Goal: Book appointment/travel/reservation

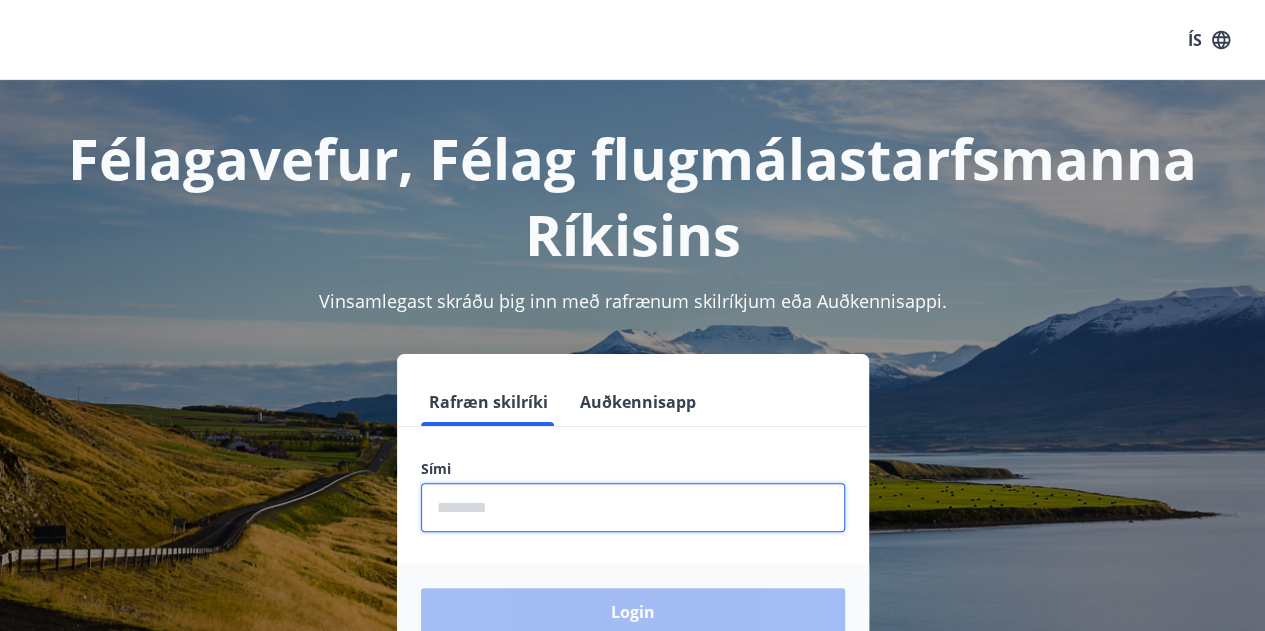
click at [600, 512] on input "phone" at bounding box center [633, 507] width 424 height 49
type input "********"
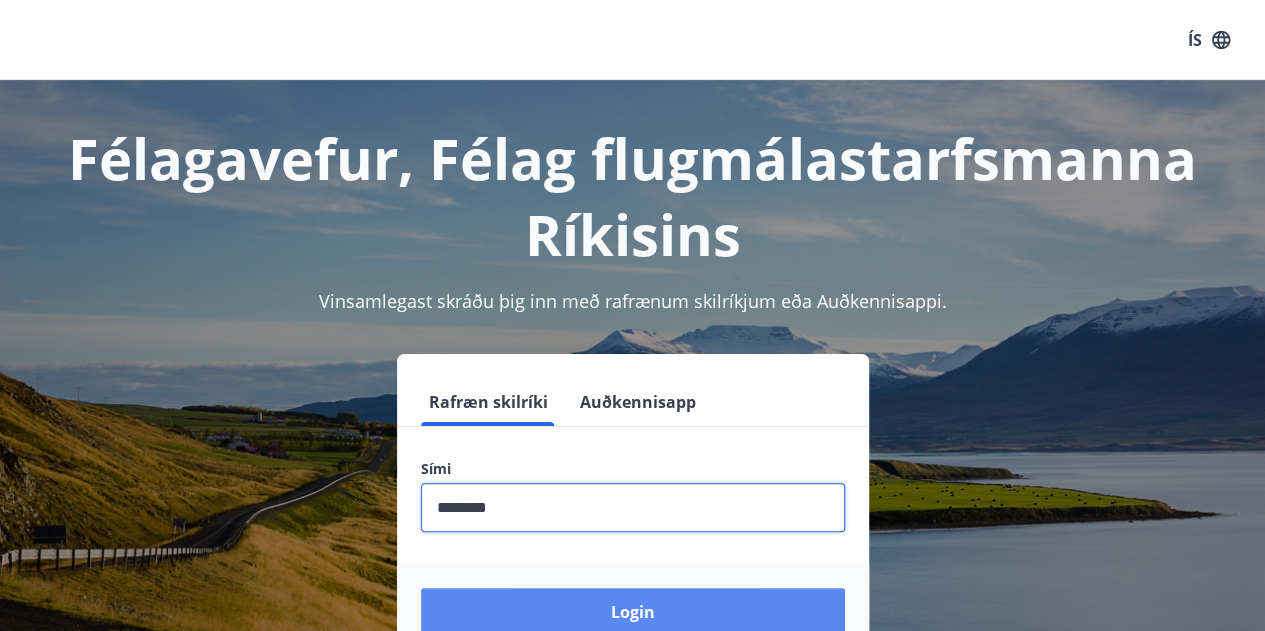
click at [556, 617] on button "Login" at bounding box center [633, 612] width 424 height 48
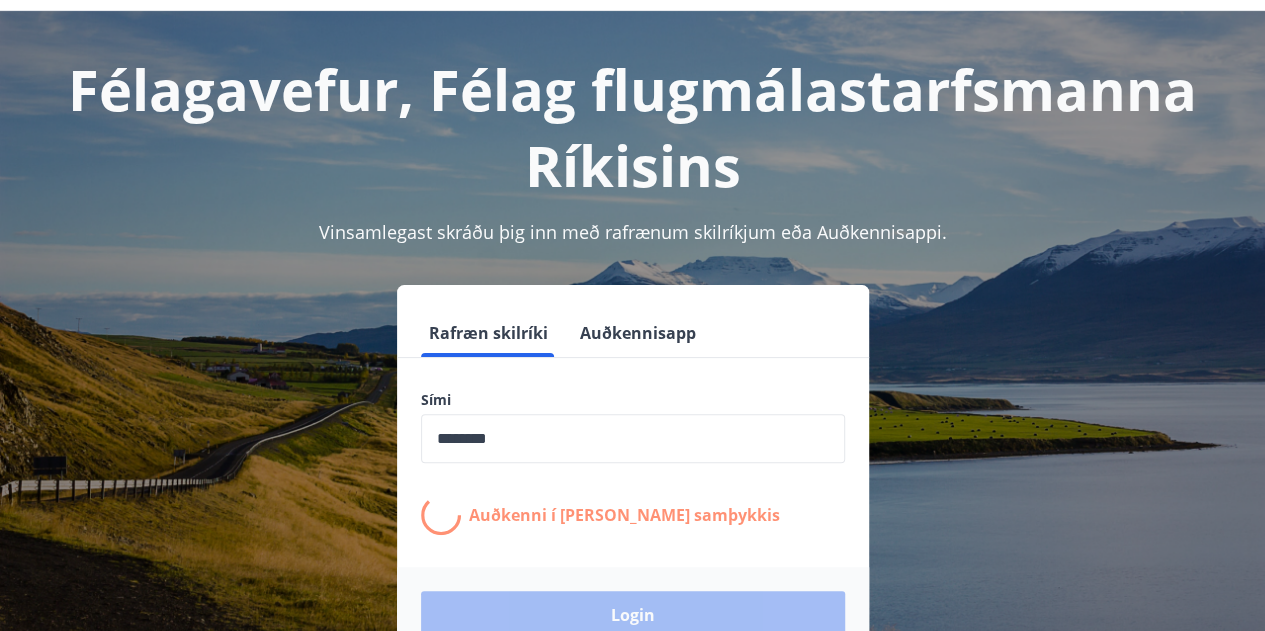
scroll to position [100, 0]
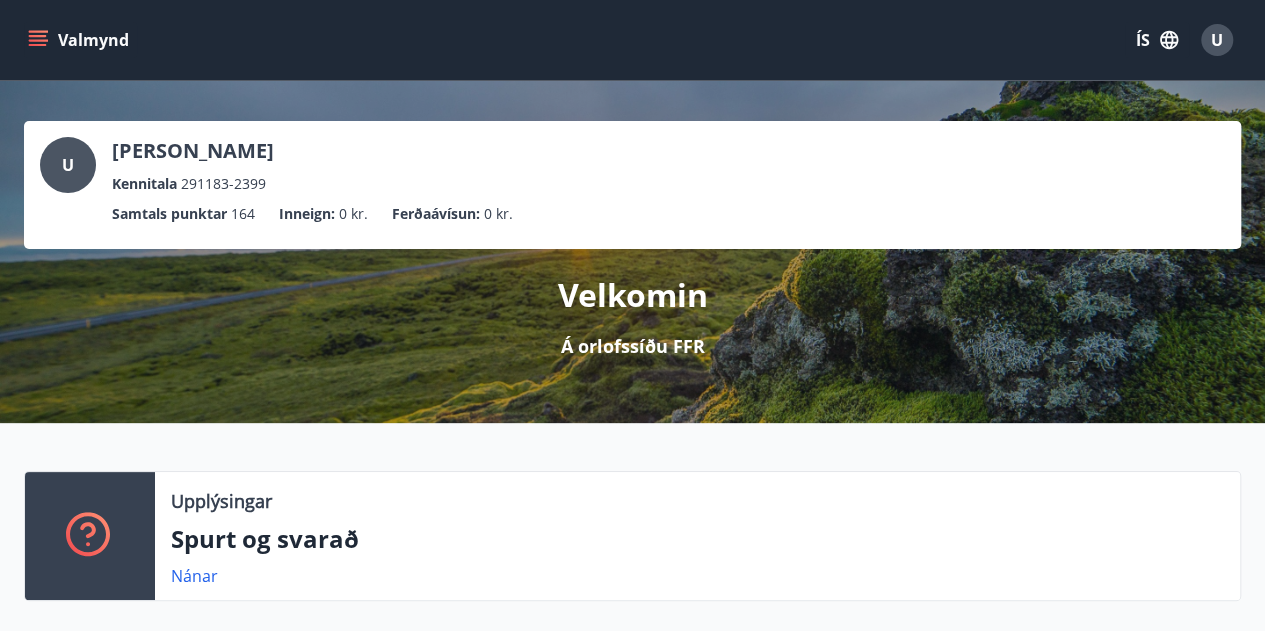
click at [45, 41] on icon "menu" at bounding box center [38, 40] width 20 height 20
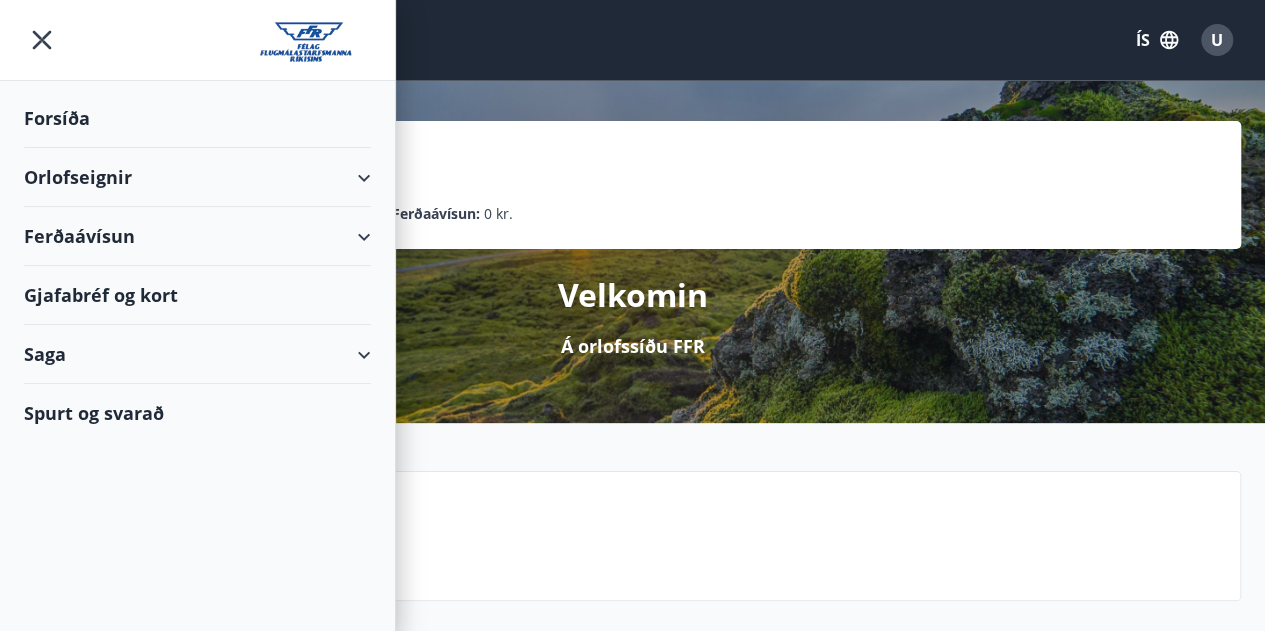
click at [369, 174] on div "Orlofseignir" at bounding box center [197, 177] width 347 height 59
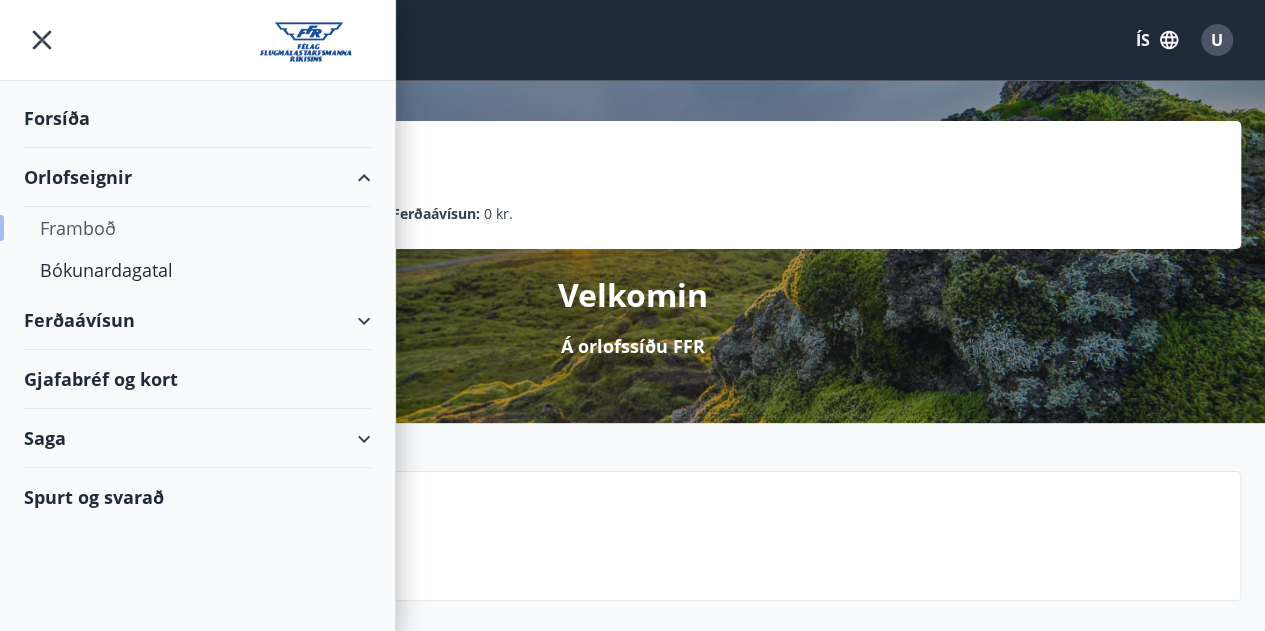
click at [100, 227] on div "Framboð" at bounding box center [197, 228] width 315 height 42
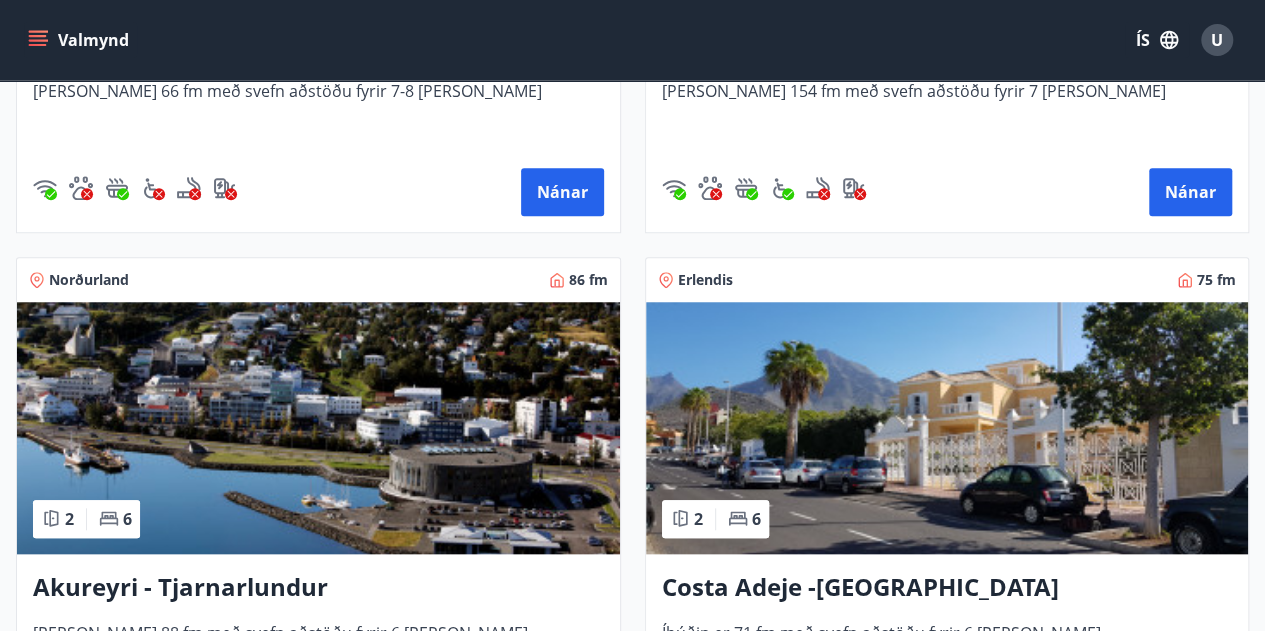
scroll to position [800, 0]
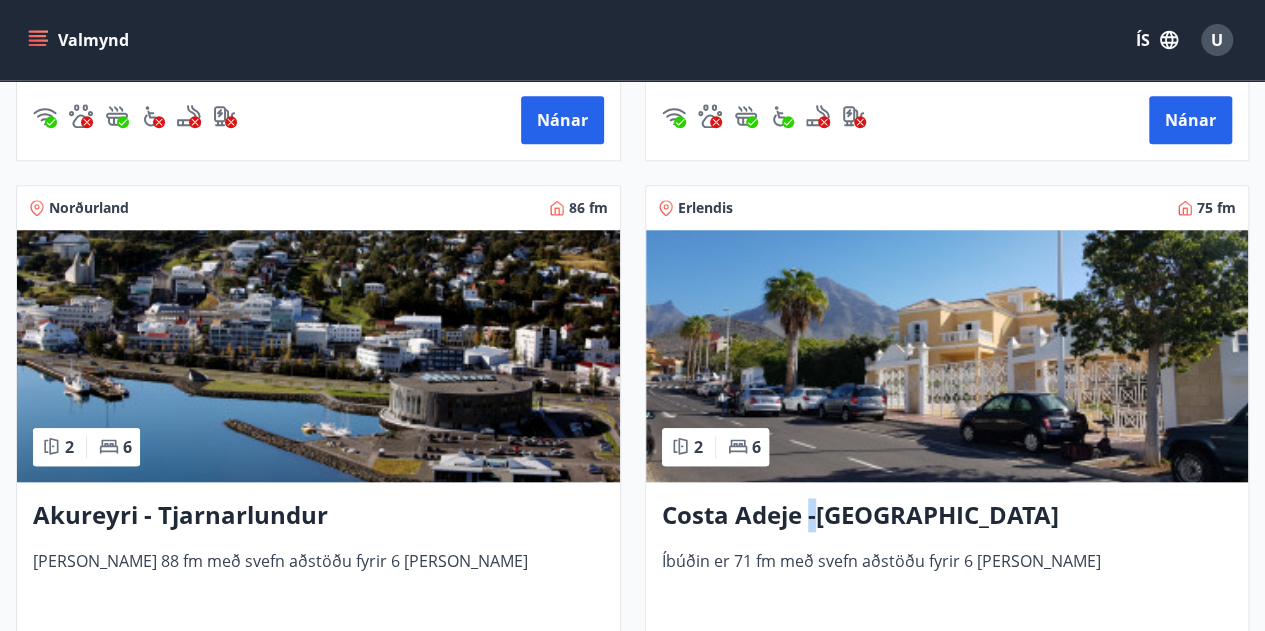
click at [809, 511] on h3 "Costa Adeje -[GEOGRAPHIC_DATA]" at bounding box center [947, 516] width 571 height 36
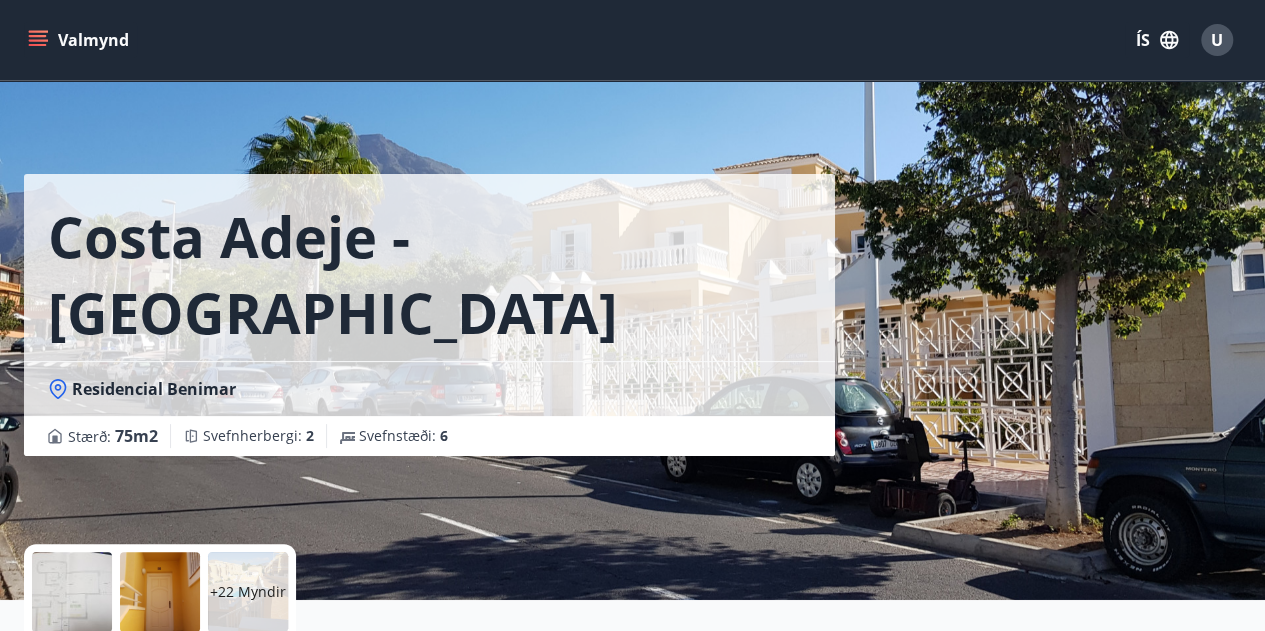
click at [48, 47] on button "Valmynd" at bounding box center [80, 40] width 113 height 36
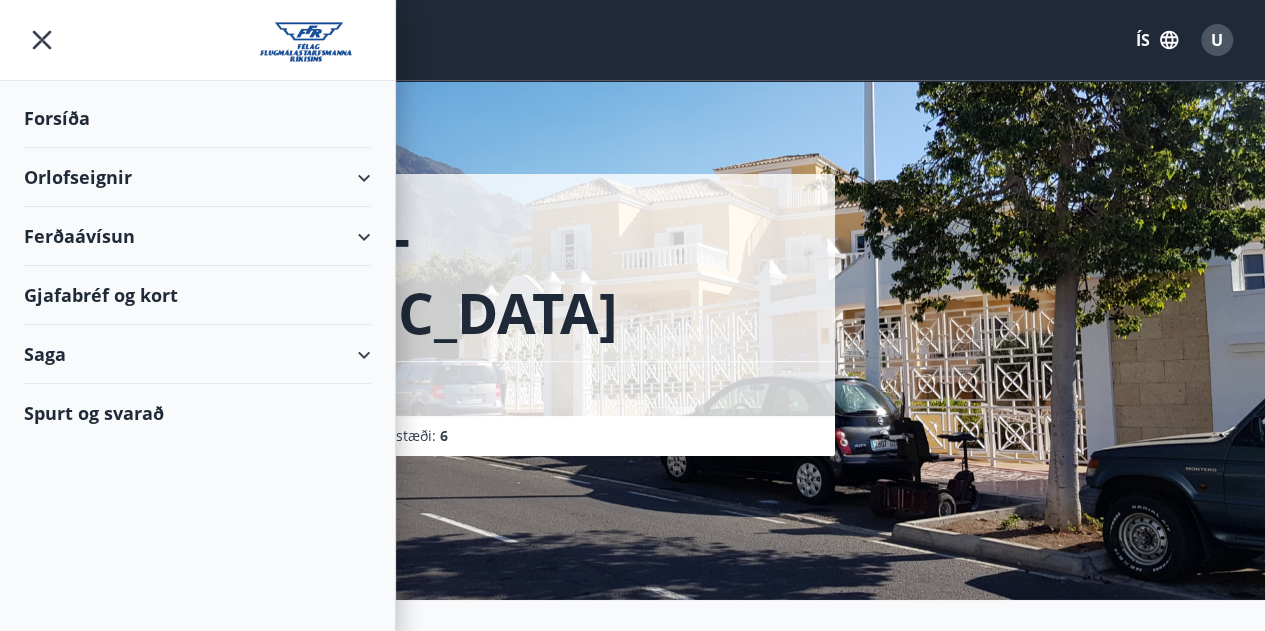
click at [230, 178] on div "Orlofseignir" at bounding box center [197, 177] width 347 height 59
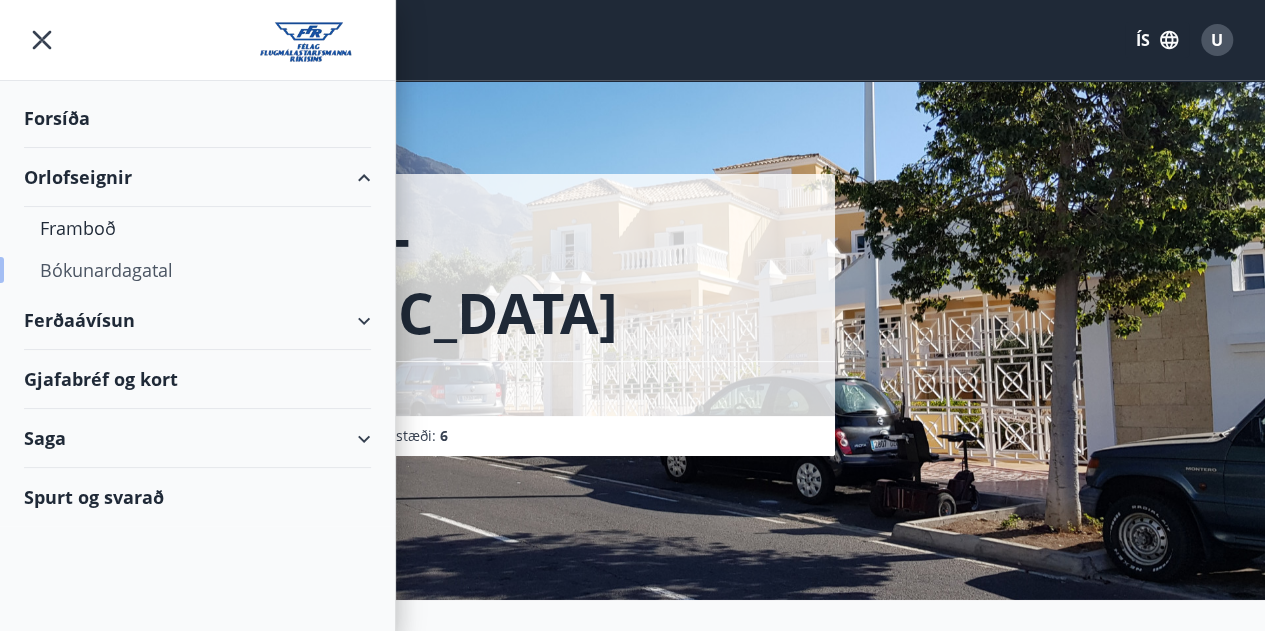
click at [116, 271] on div "Bókunardagatal" at bounding box center [197, 270] width 315 height 42
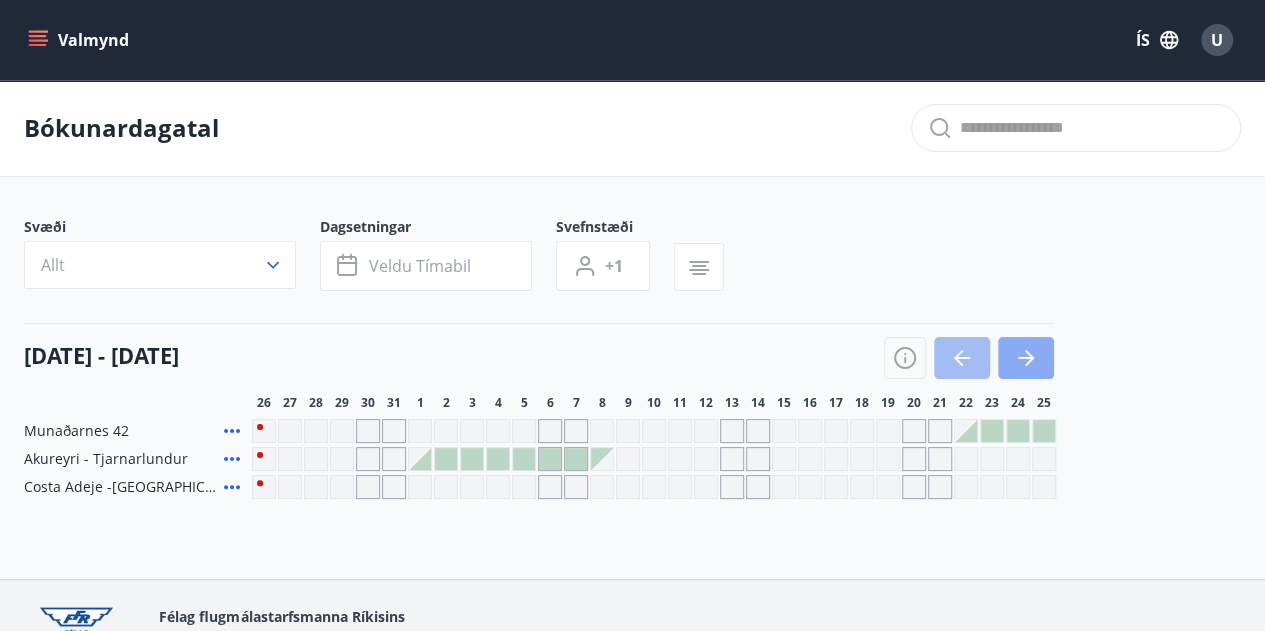
click at [1041, 359] on button "button" at bounding box center [1026, 358] width 56 height 42
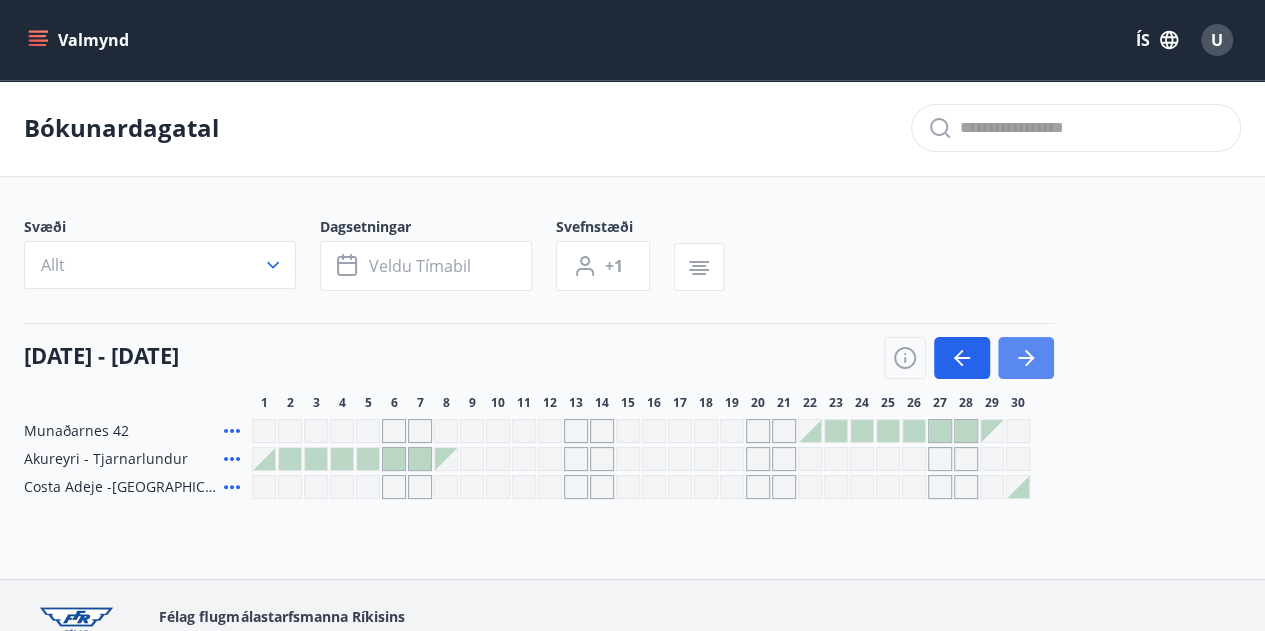
click at [1041, 359] on button "button" at bounding box center [1026, 358] width 56 height 42
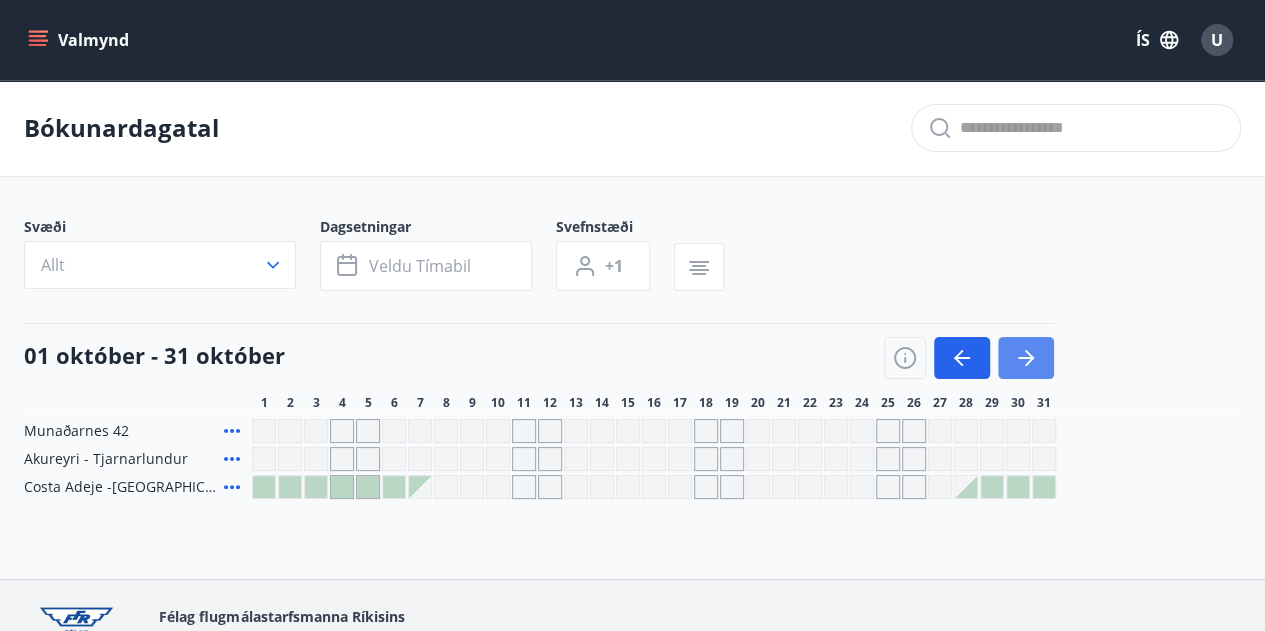
click at [1041, 359] on button "button" at bounding box center [1026, 358] width 56 height 42
